Goal: Use online tool/utility: Utilize a website feature to perform a specific function

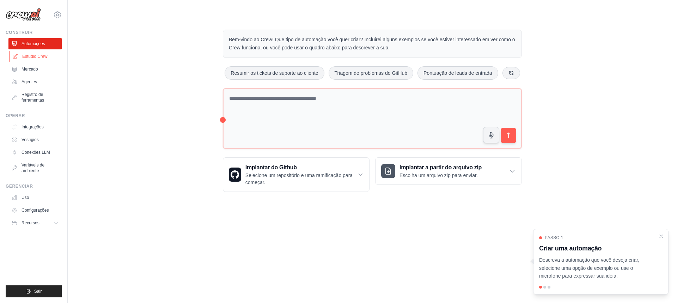
click at [33, 56] on font "Estúdio Crew" at bounding box center [34, 56] width 25 height 5
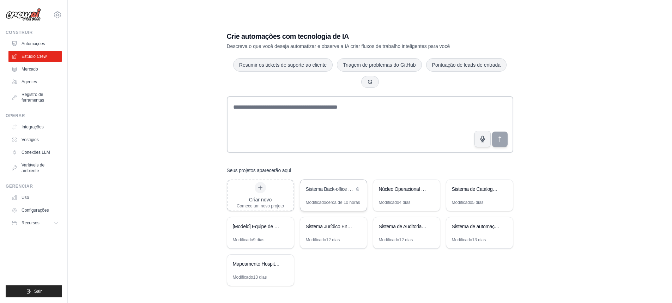
click at [324, 195] on div "Sistema Back-office Hospitalar CrewAI" at bounding box center [333, 190] width 67 height 20
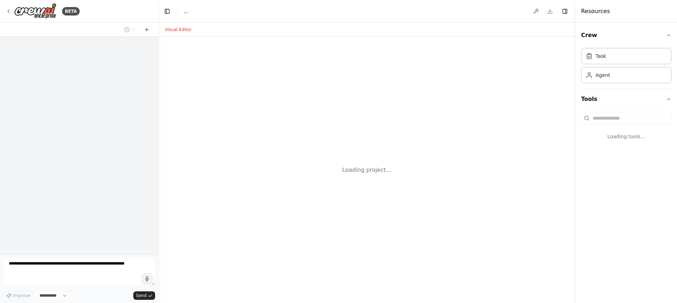
select select "****"
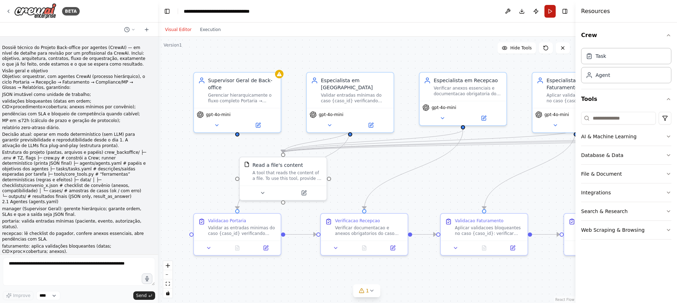
scroll to position [4154, 0]
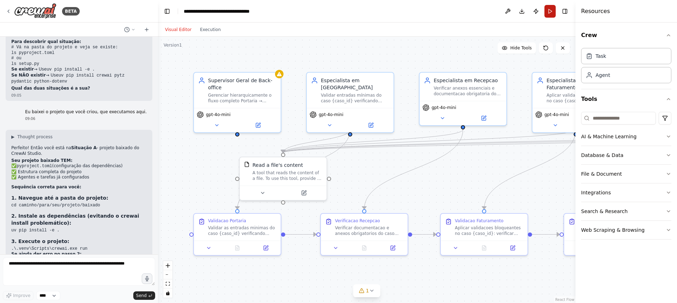
click at [550, 12] on button "Run" at bounding box center [550, 11] width 11 height 13
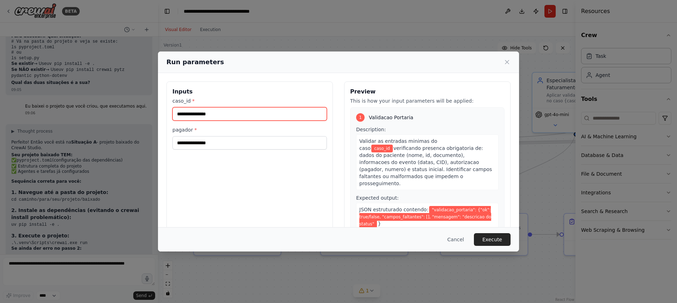
click at [209, 115] on input "caso_id *" at bounding box center [250, 113] width 155 height 13
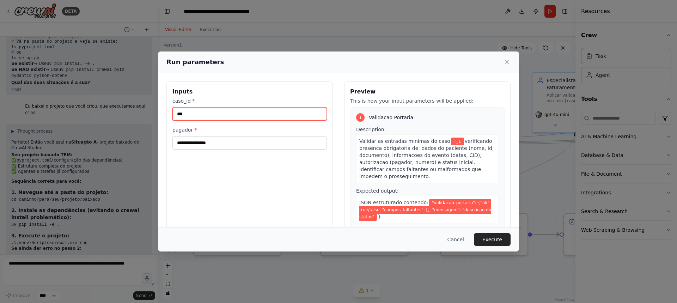
type input "***"
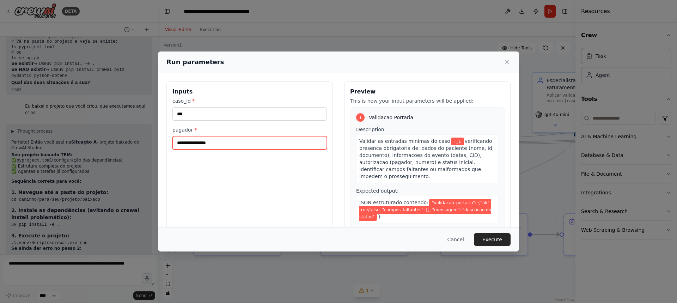
click at [197, 141] on input "pagador *" at bounding box center [250, 142] width 155 height 13
type input "*"
type input "***"
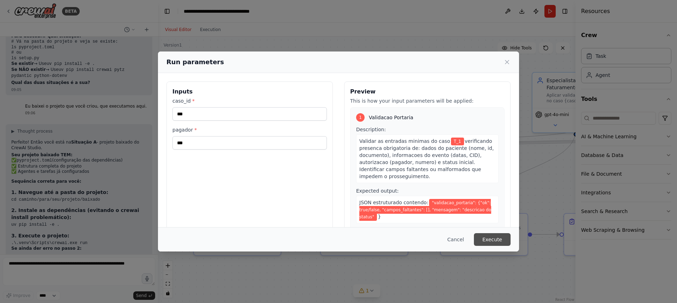
click at [488, 238] on button "Execute" at bounding box center [492, 239] width 37 height 13
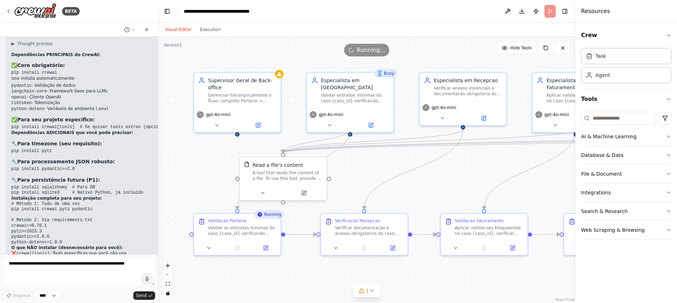
scroll to position [3660, 0]
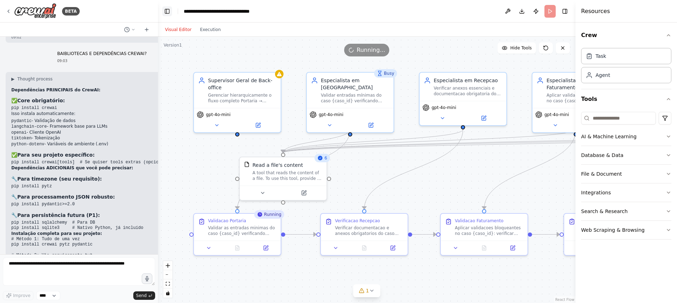
click at [168, 11] on button "Toggle Left Sidebar" at bounding box center [167, 11] width 10 height 10
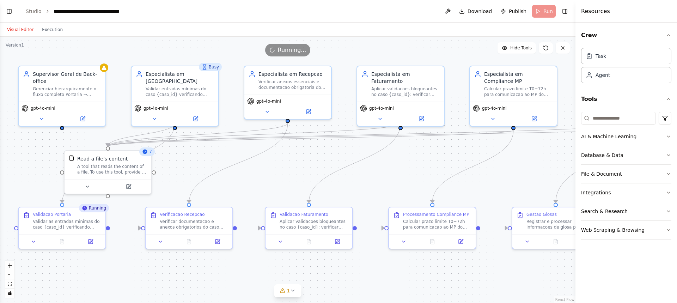
drag, startPoint x: 343, startPoint y: 175, endPoint x: 319, endPoint y: 165, distance: 25.6
click at [319, 165] on div ".deletable-edge-delete-btn { width: 20px; height: 20px; border: 0px solid #ffff…" at bounding box center [288, 170] width 576 height 266
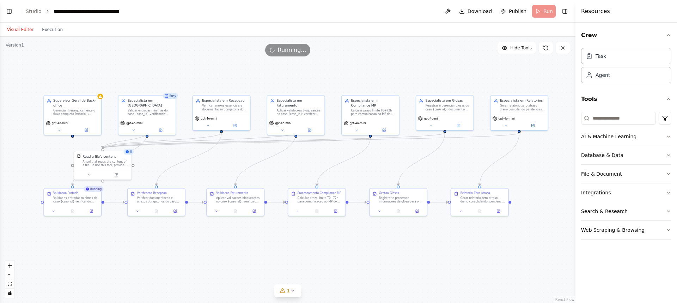
drag, startPoint x: 374, startPoint y: 176, endPoint x: 301, endPoint y: 174, distance: 72.7
click at [301, 174] on div ".deletable-edge-delete-btn { width: 20px; height: 20px; border: 0px solid #ffff…" at bounding box center [288, 170] width 576 height 266
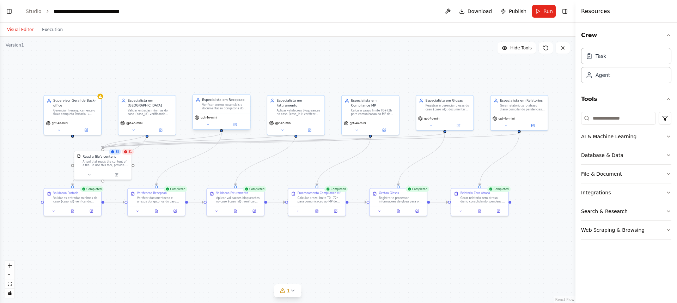
scroll to position [4154, 0]
click at [480, 12] on span "Download" at bounding box center [480, 11] width 25 height 7
